Goal: Subscribe to service/newsletter

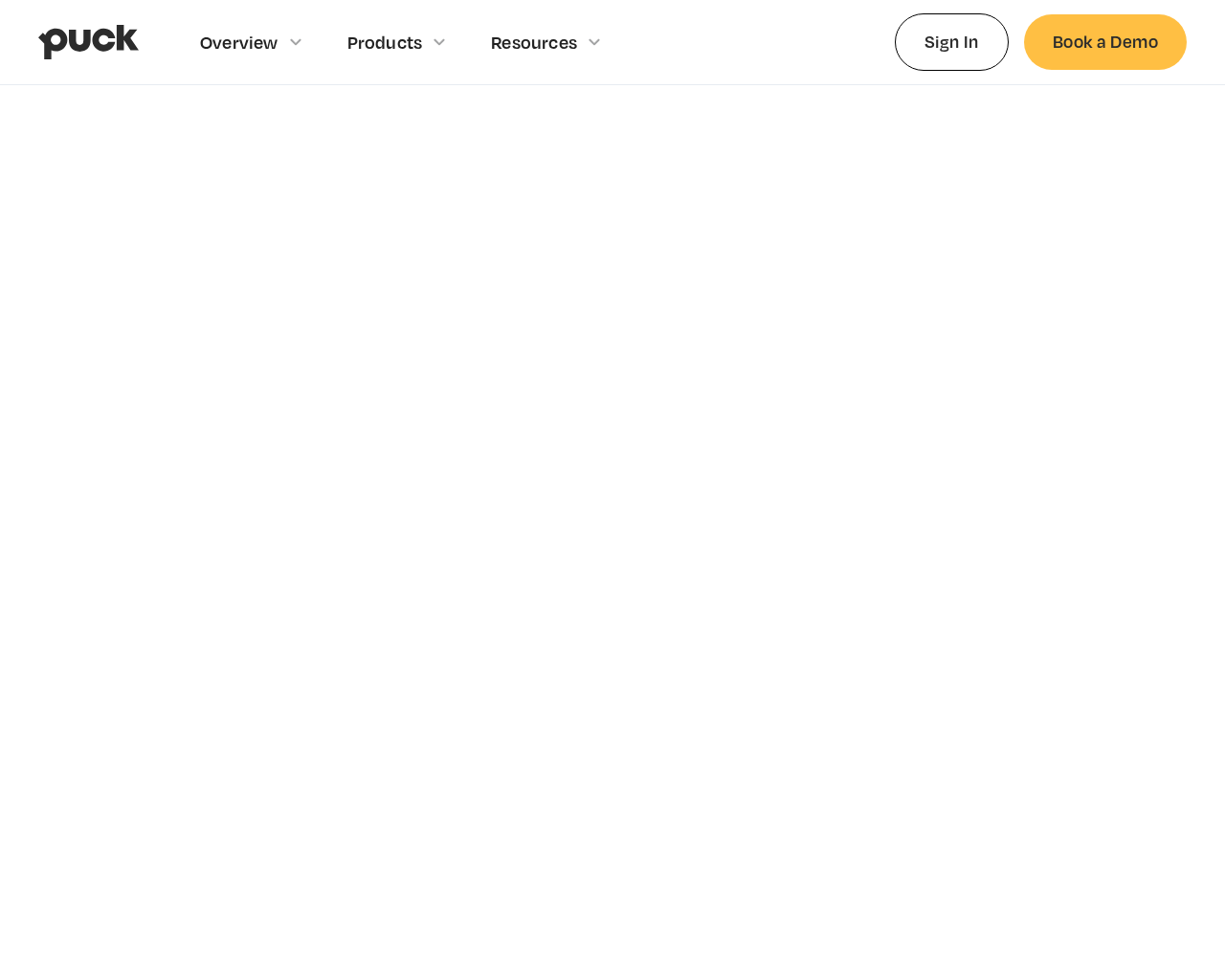
scroll to position [6608, 0]
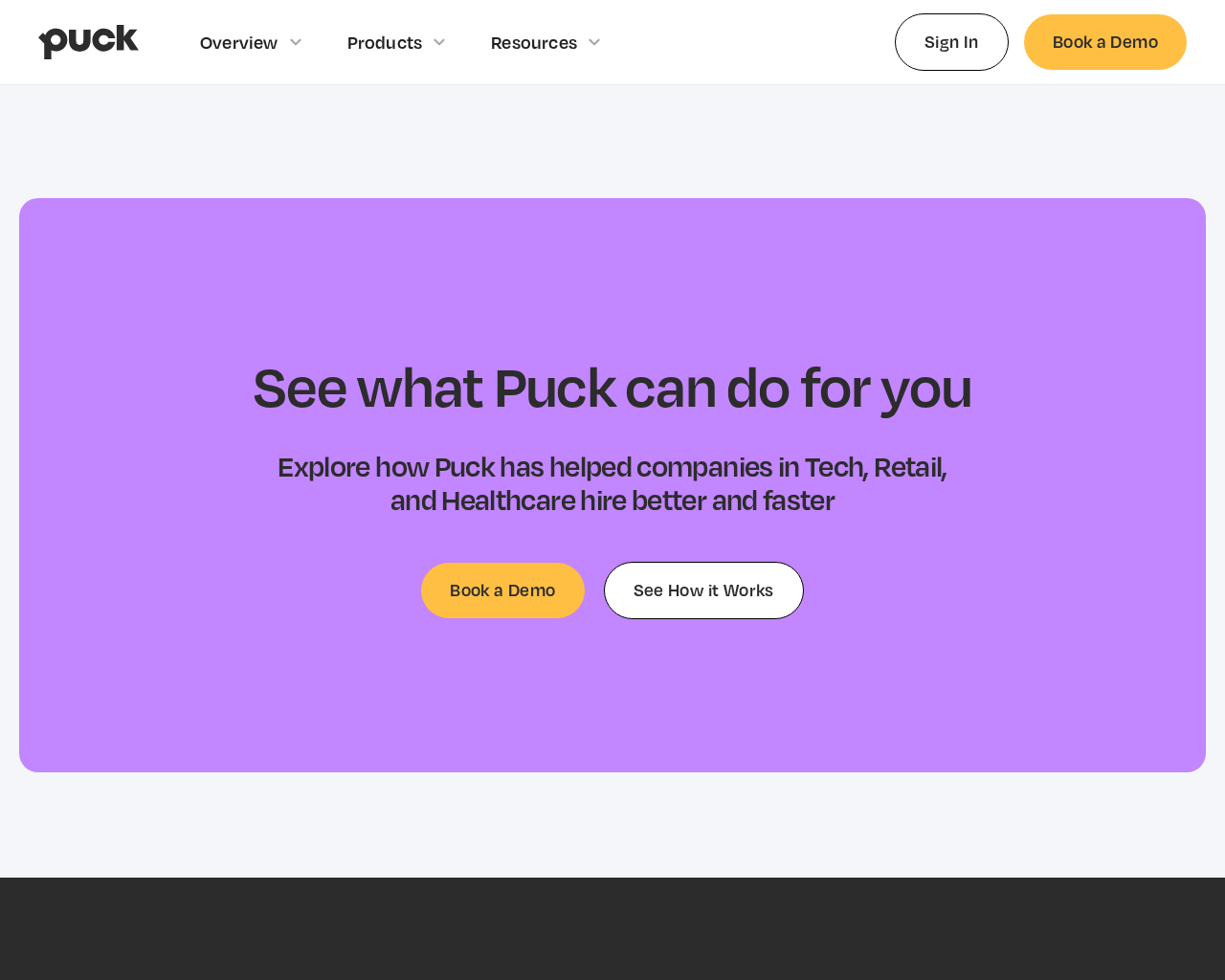
type input "[EMAIL_ADDRESS]"
type input "Subscribe"
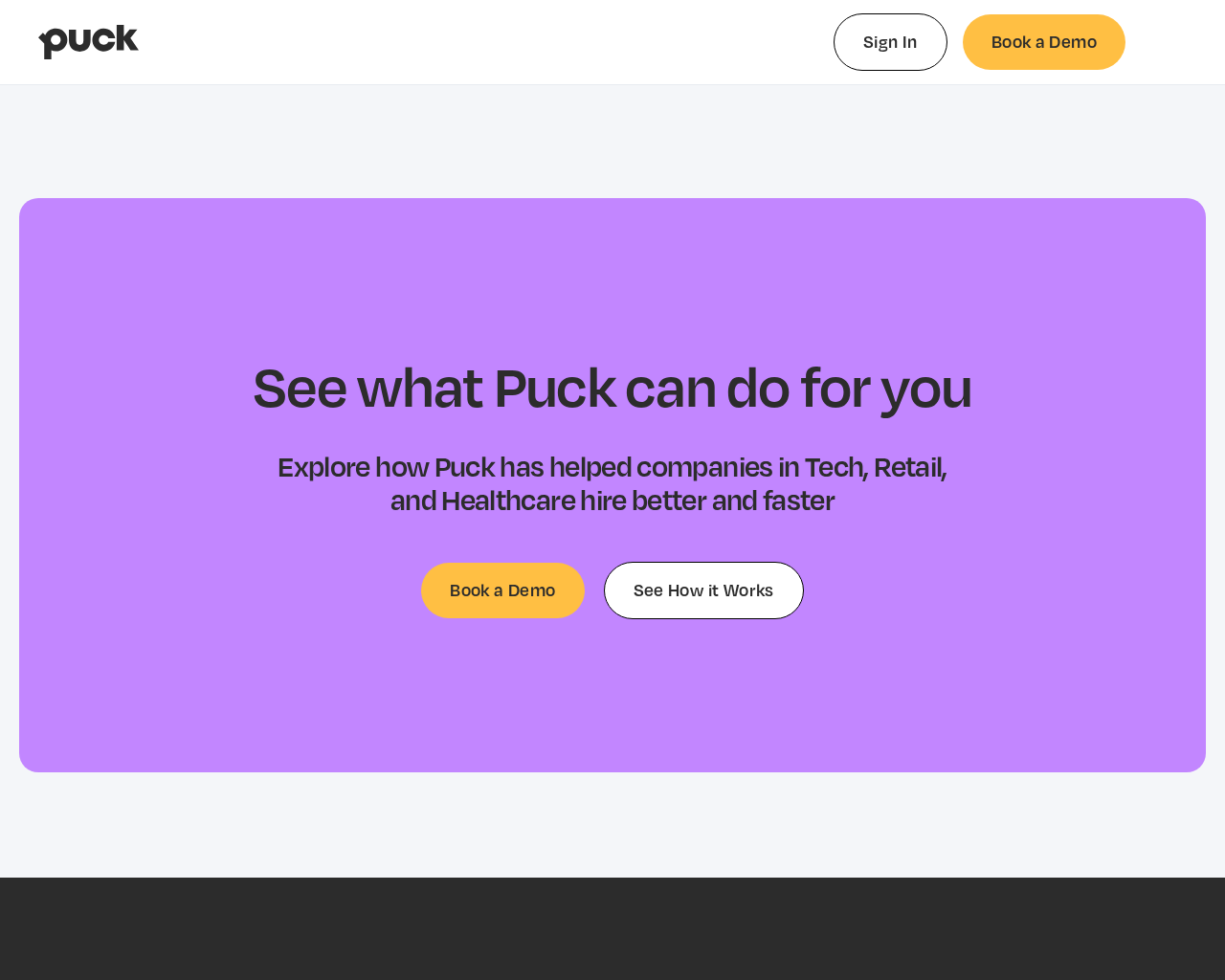
select select "#0FF"
select select "0.5"
select select "#0FF"
select select "0"
select select "#0FF"
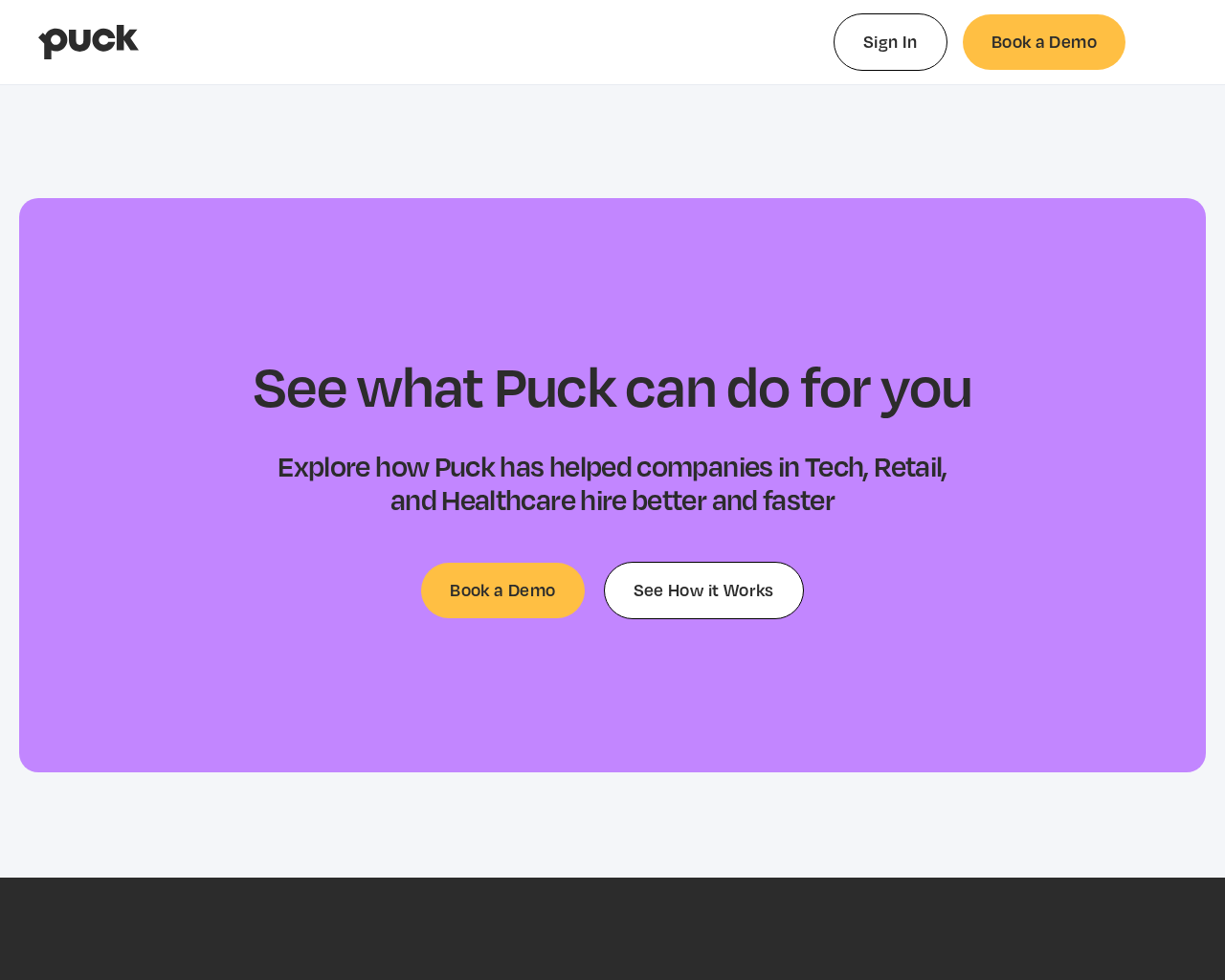
select select "1"
select select "4.00"
select select "dropshadow"
select select "small-caps"
type input "0.658484755813954"
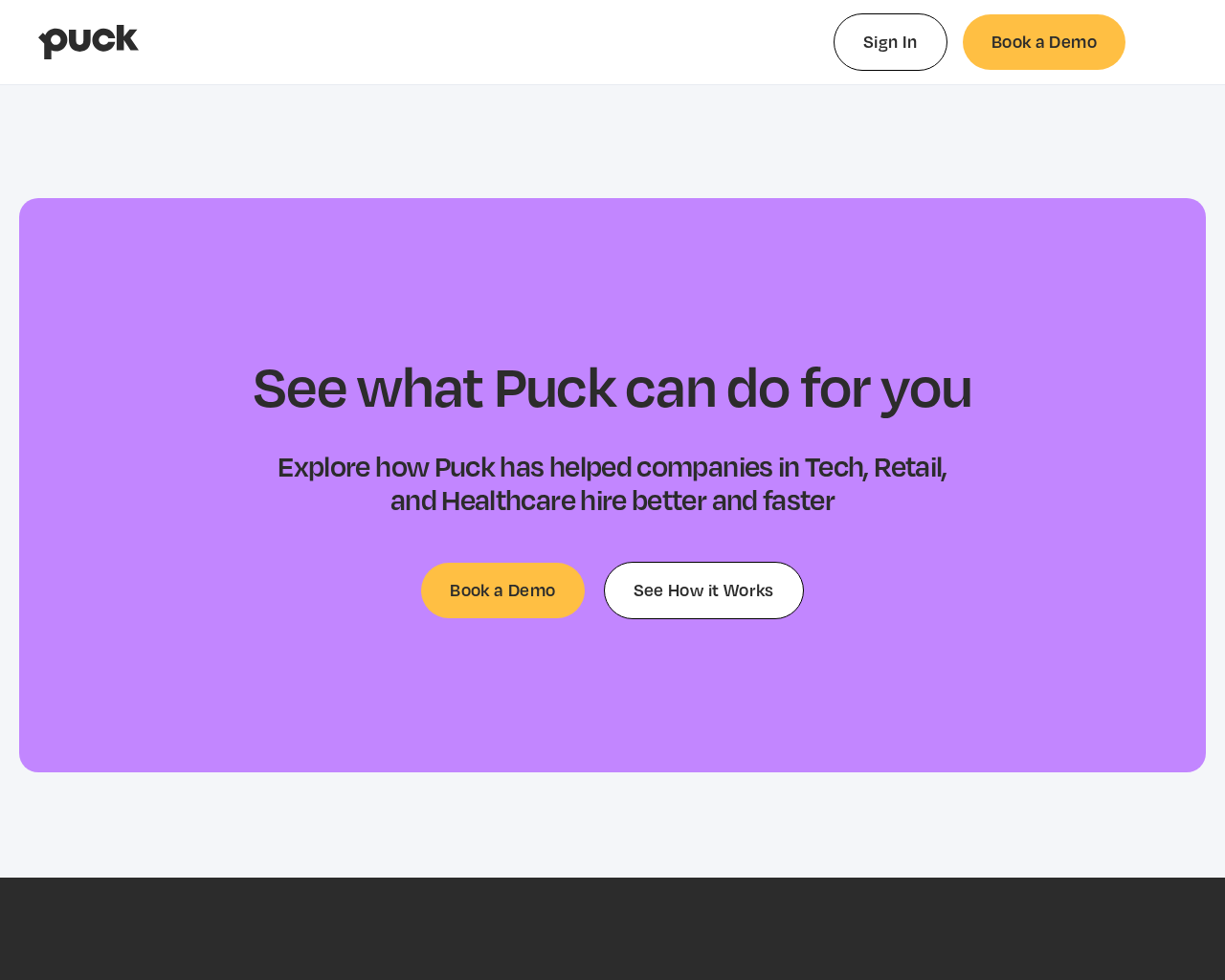
select select "#0F0"
type input "0.660958825581395"
select select "#0FF"
type input "0.663938825581395"
select select "0.5"
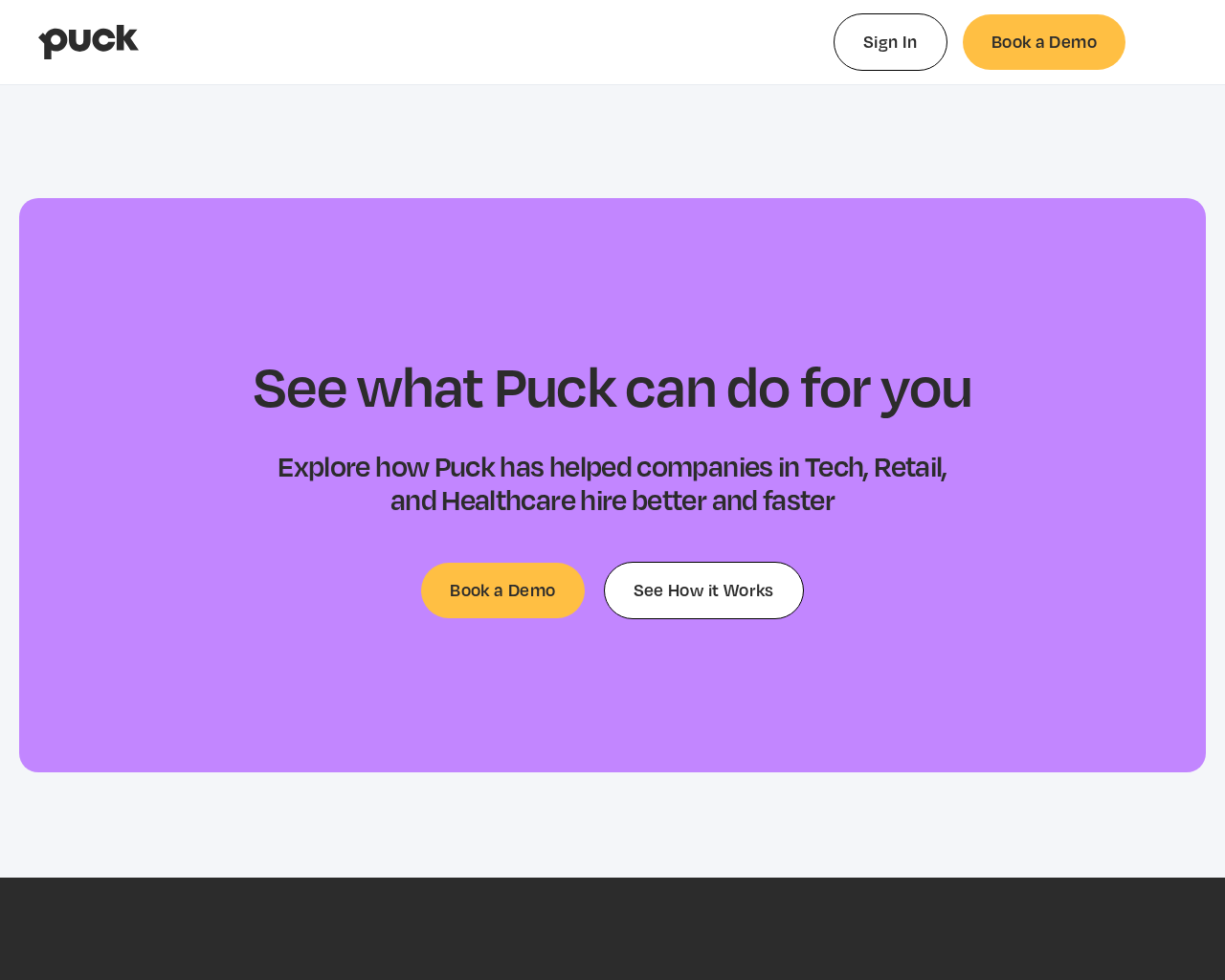
type input "0.665289767441861"
select select "#FF0"
type input "0.666970476744186"
select select "#0FF"
select select "0"
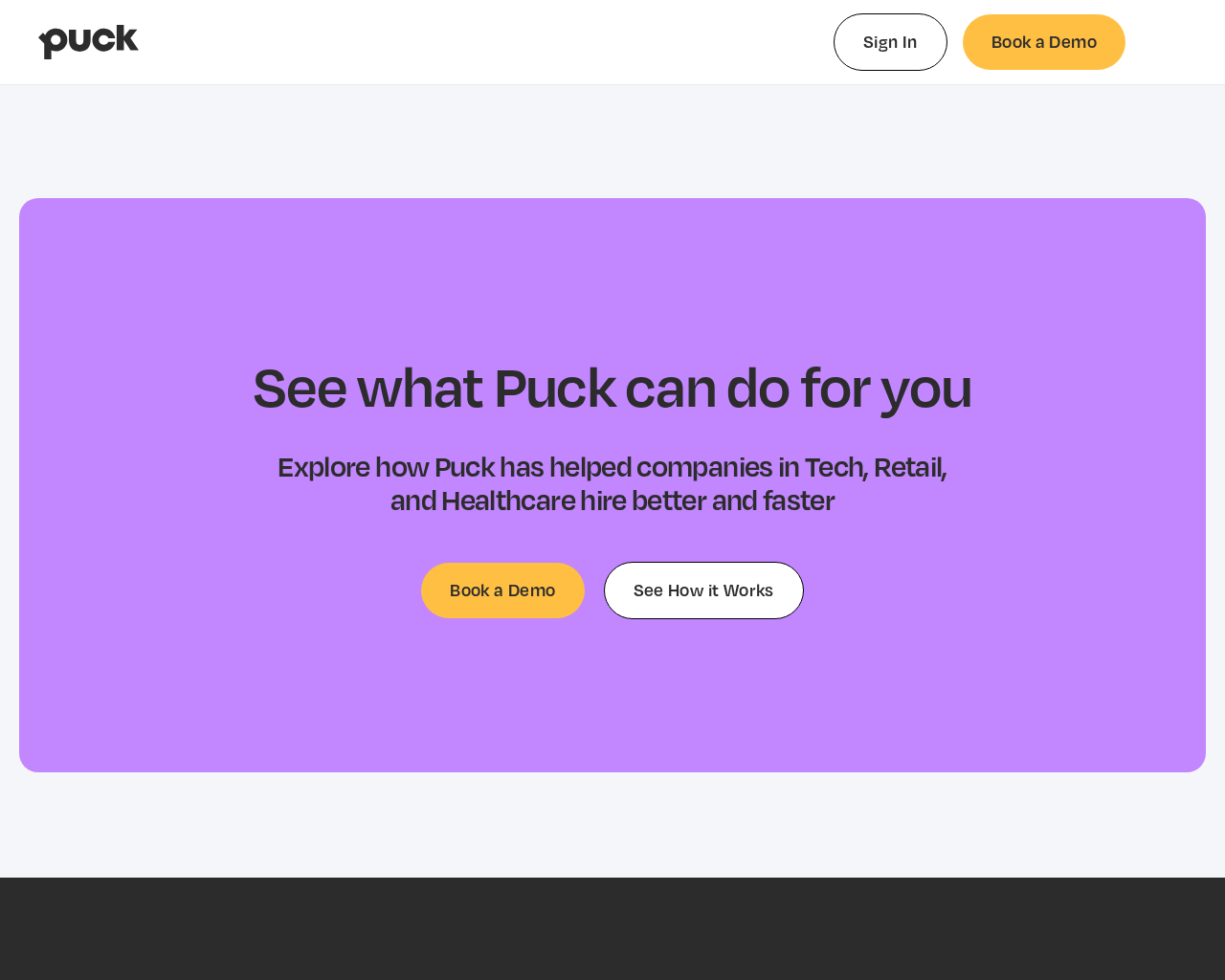
type input "0.669174953488372"
select select "#F00"
type input "0.672329674418605"
select select "#F0F"
type input "0.674927151162791"
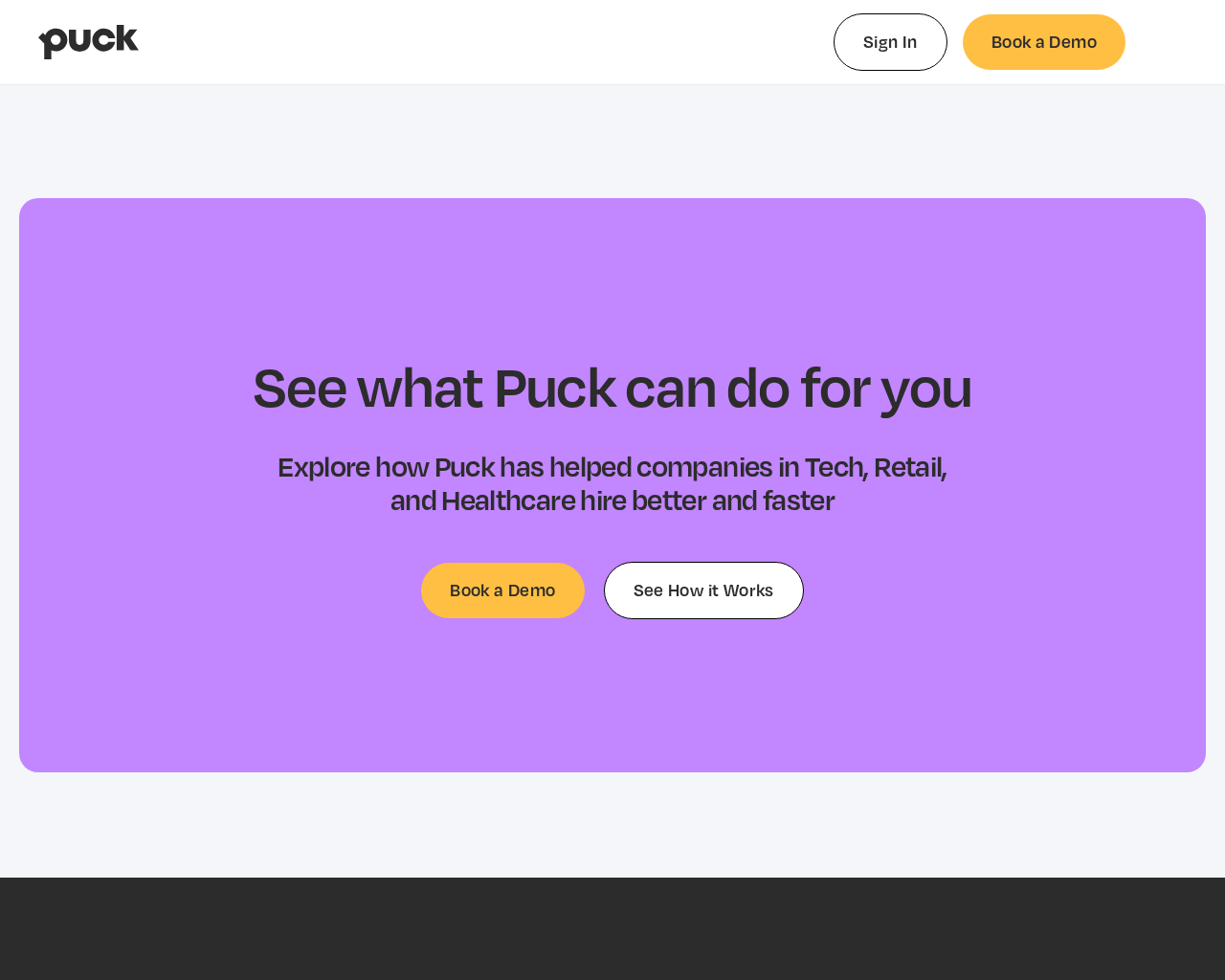
select select "#0FF"
select select "1"
type input "0.677875348837209"
select select "1.50"
type input "0.680035767441861"
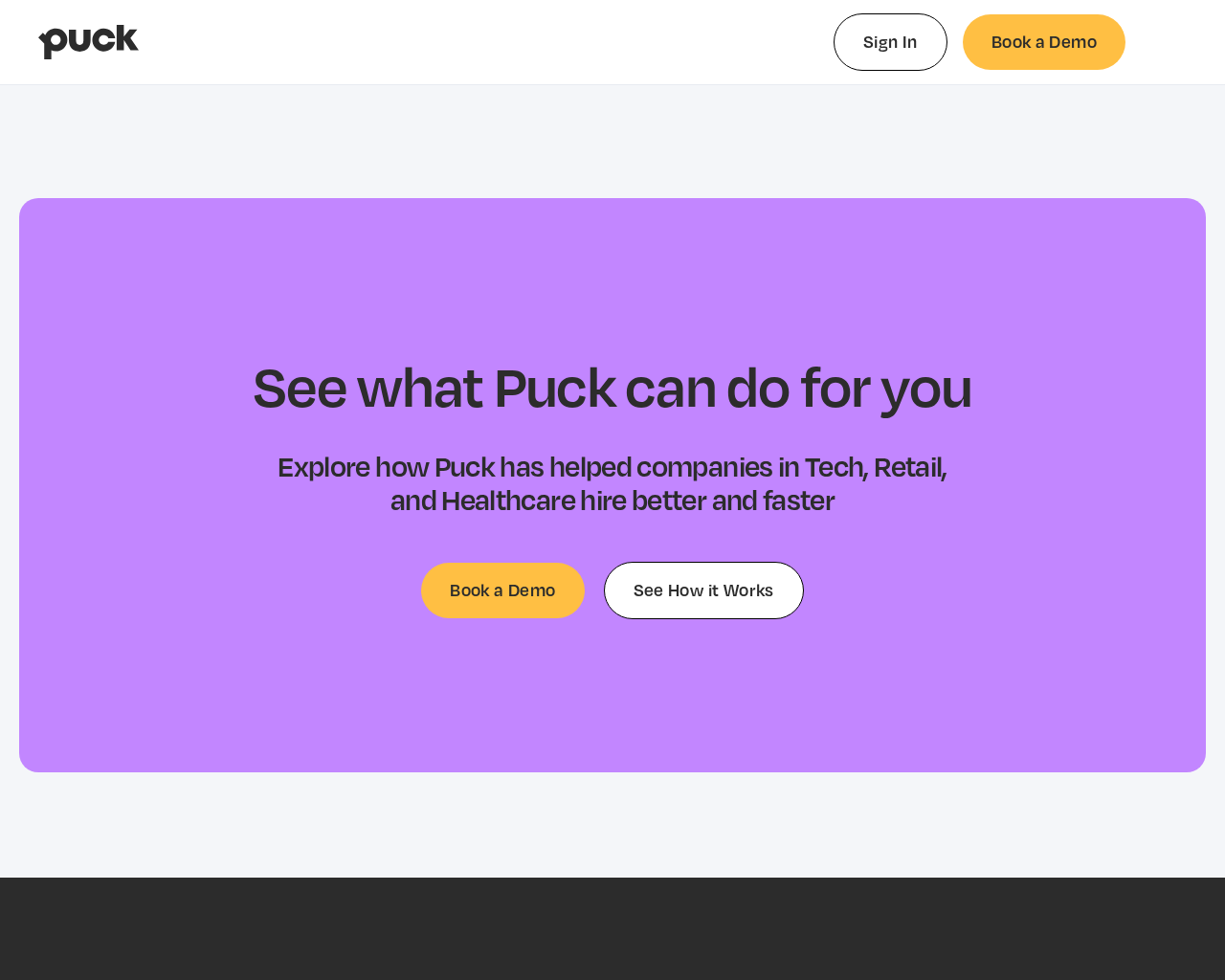
select select "4.00"
select select "raised"
type input "0.683018313953488"
select select "dropshadow"
type input "0.685075069767442"
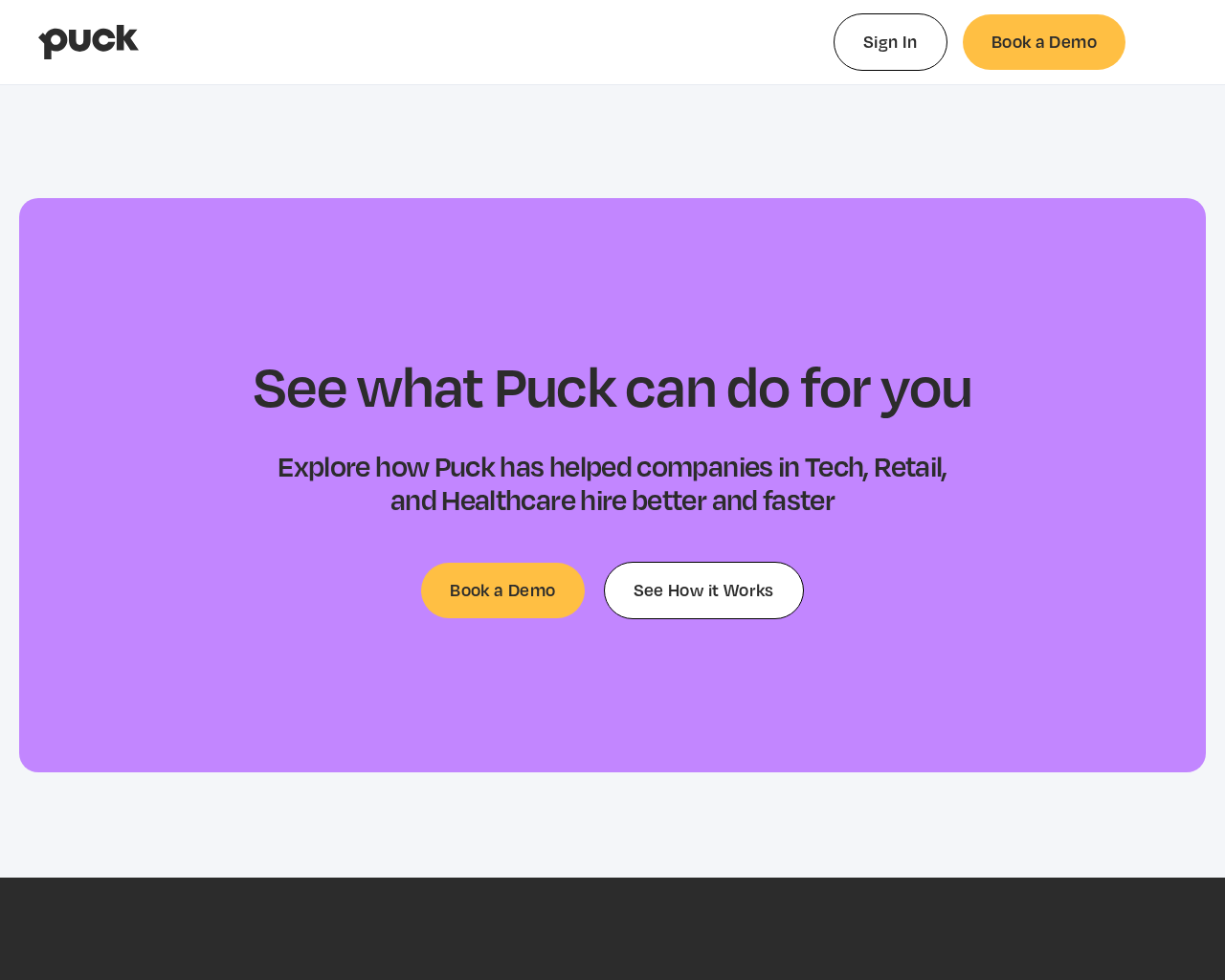
select select "proportionalSerif"
type input "0.691143523255814"
select select "script"
type input "0.693745895348837"
select select "small-caps"
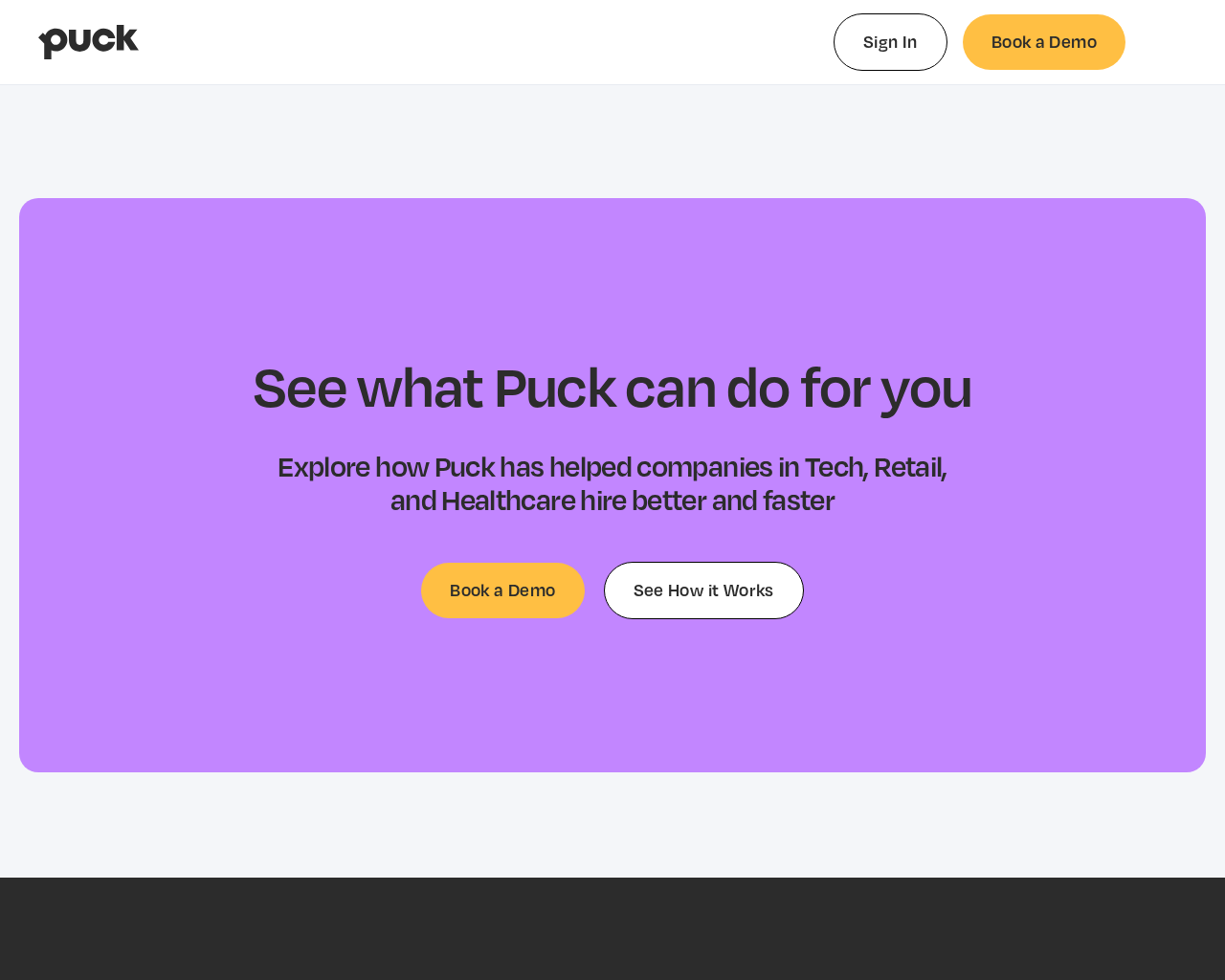
type input "0.697373825581396"
select select "#FFF"
select select "1"
select select "#000"
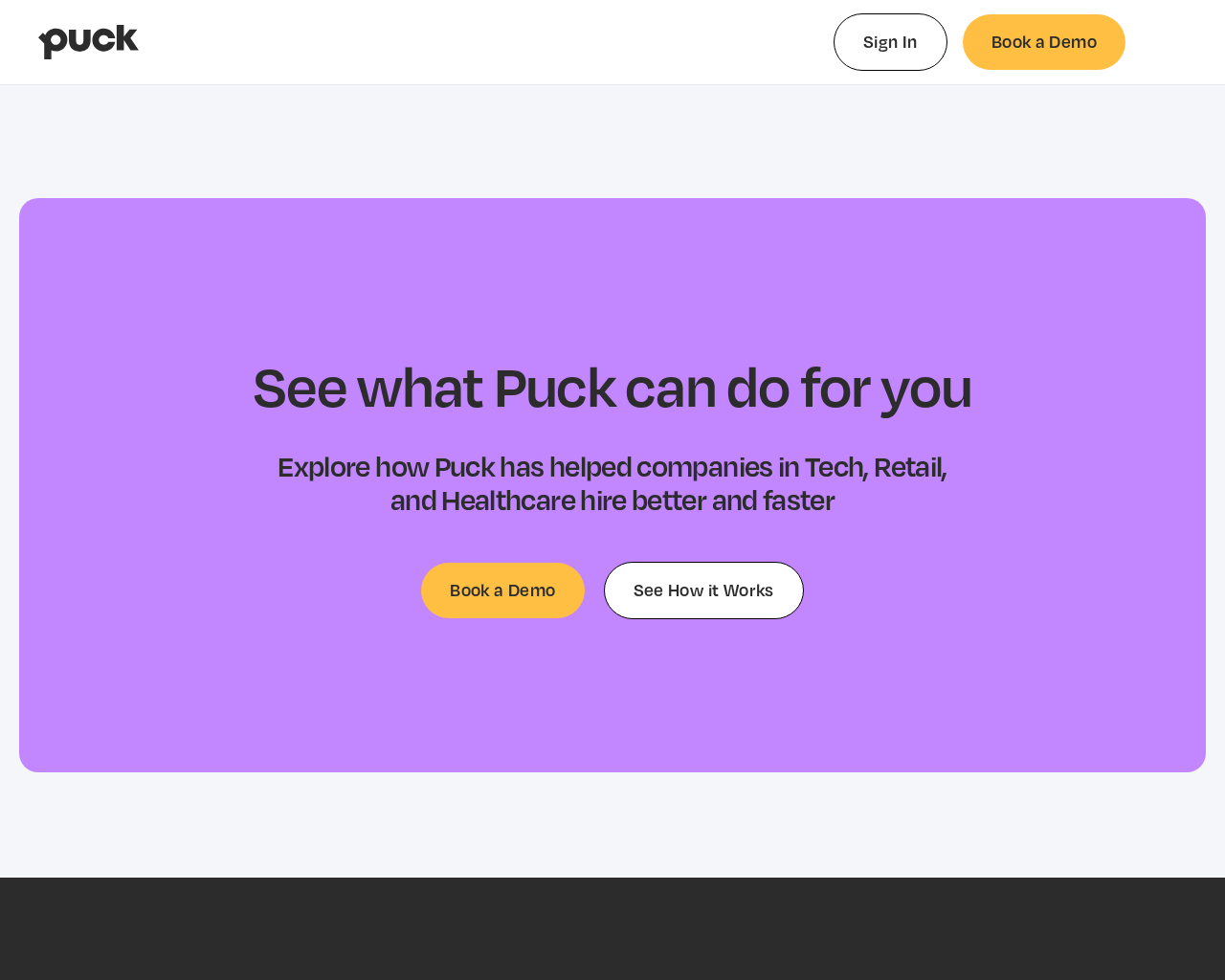
select select "0"
select select "1.00"
select select "none"
select select "proportionalSansSerif"
type input "0.00622495348837214"
